Goal: Information Seeking & Learning: Learn about a topic

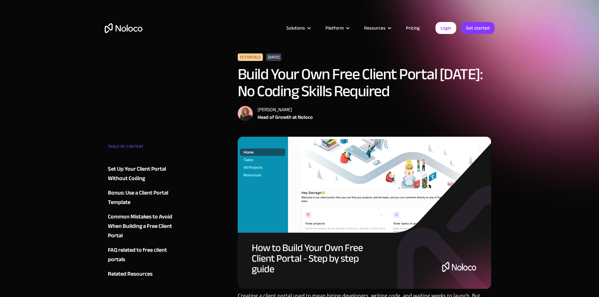
click at [414, 25] on link "Pricing" at bounding box center [413, 28] width 30 height 8
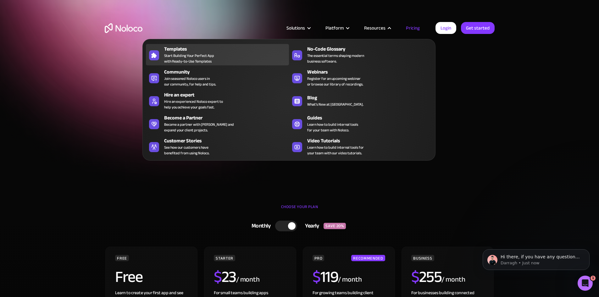
click at [181, 57] on span "Start Building Your Perfect App with Ready-to-Use Templates" at bounding box center [189, 58] width 50 height 11
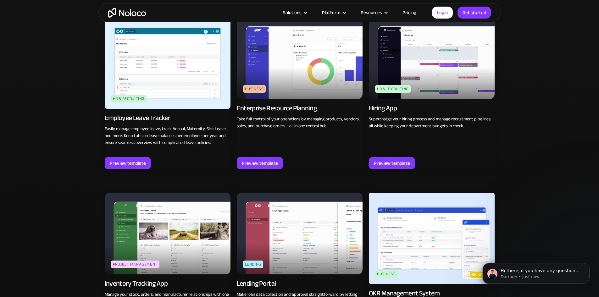
scroll to position [817, 0]
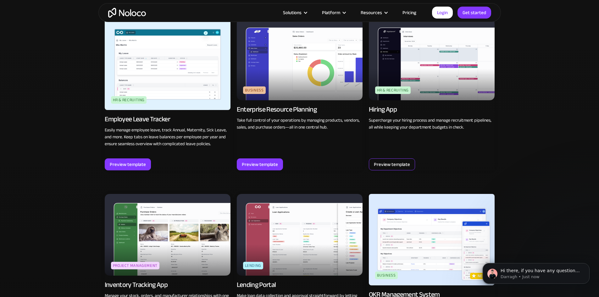
click at [405, 162] on div "Preview template" at bounding box center [392, 164] width 36 height 8
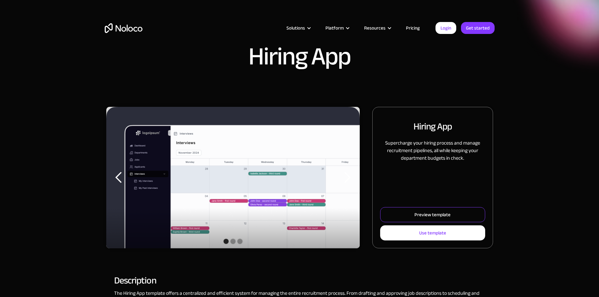
click at [419, 219] on div "Preview template" at bounding box center [432, 215] width 36 height 8
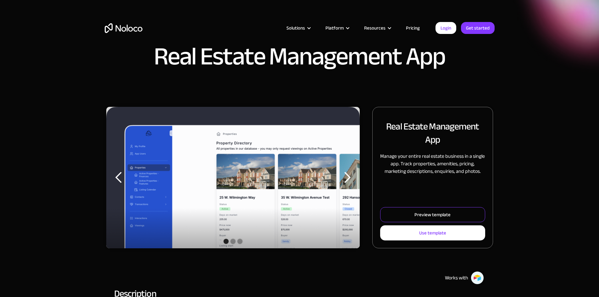
click at [423, 219] on div "Preview template" at bounding box center [432, 215] width 36 height 8
